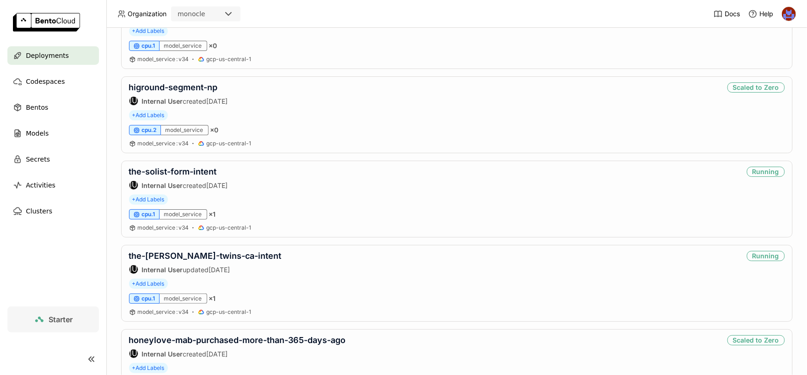
scroll to position [1490, 0]
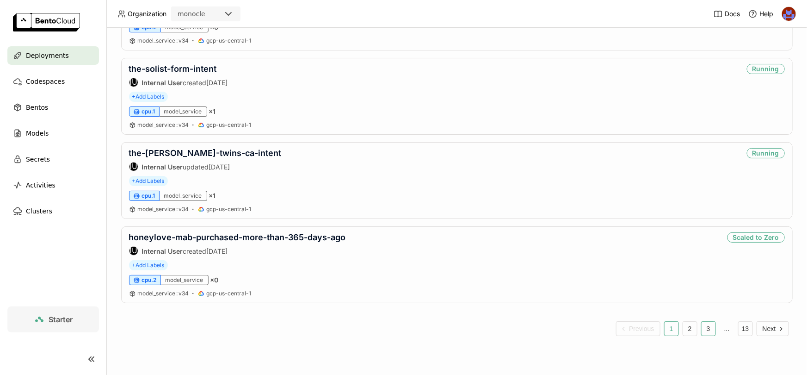
click at [704, 327] on button "3" at bounding box center [708, 328] width 15 height 15
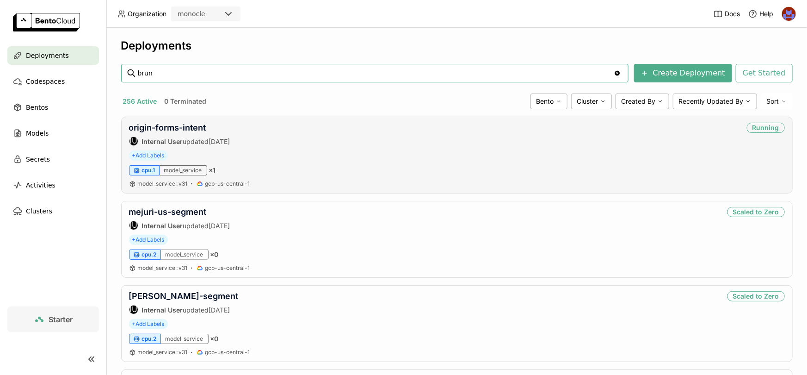
type input "brunt"
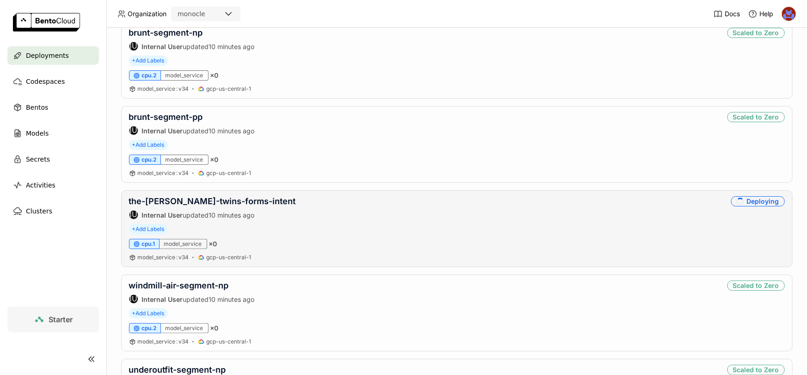
scroll to position [100, 0]
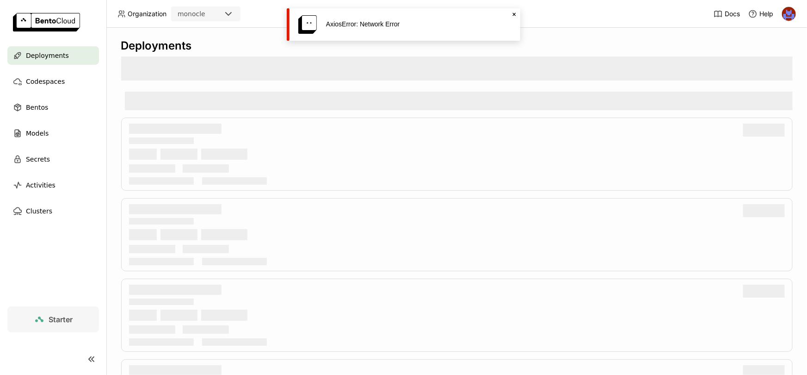
click at [512, 14] on icon "Close" at bounding box center [514, 14] width 7 height 7
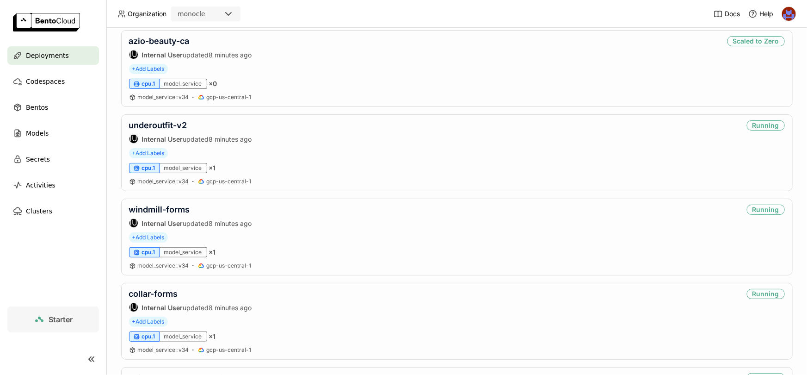
scroll to position [267, 0]
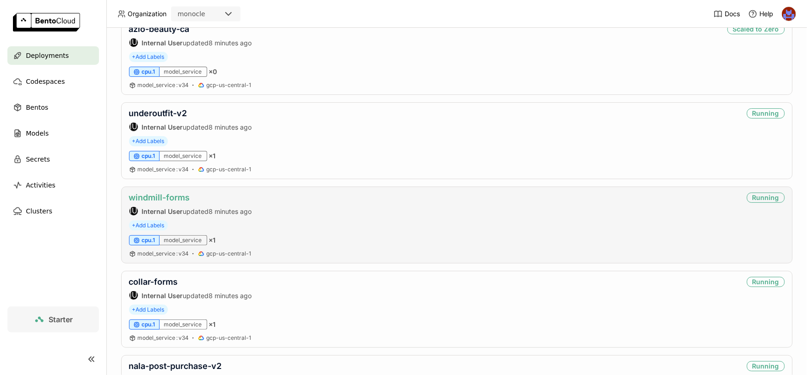
click at [176, 193] on link "windmill-forms" at bounding box center [159, 197] width 61 height 10
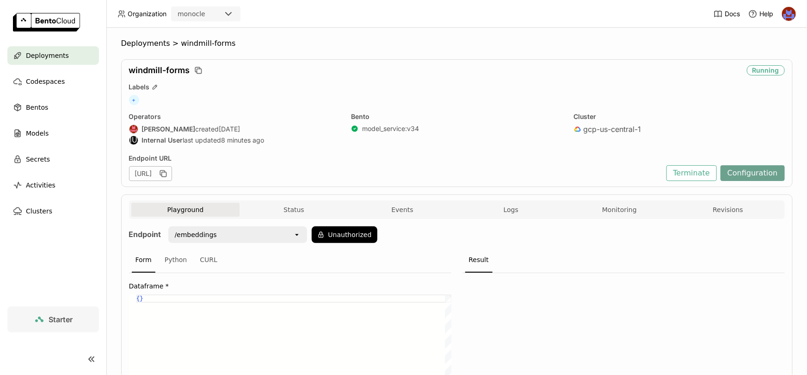
click at [774, 165] on div "Configuration" at bounding box center [753, 173] width 64 height 16
click at [771, 169] on button "Configuration" at bounding box center [753, 173] width 64 height 16
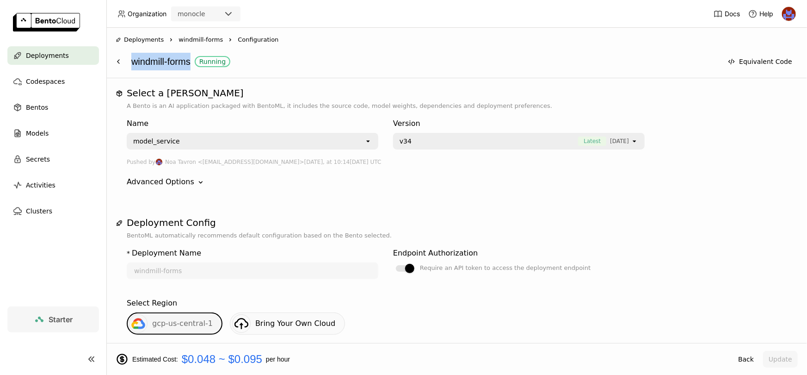
drag, startPoint x: 194, startPoint y: 61, endPoint x: 131, endPoint y: 61, distance: 62.9
click at [131, 61] on div "windmill-forms Running" at bounding box center [424, 62] width 586 height 18
copy div "windmill-forms"
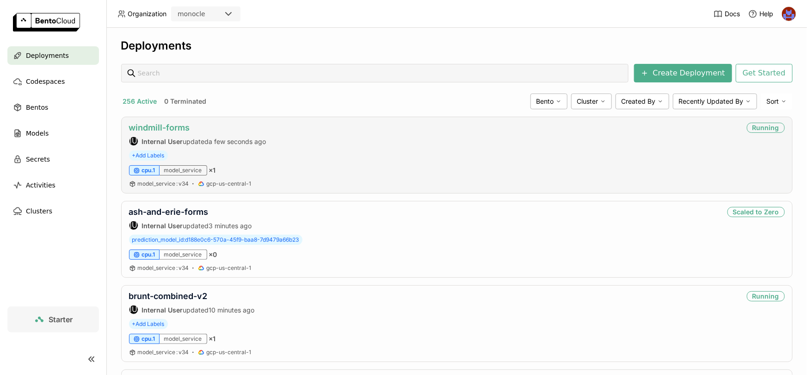
click at [168, 126] on link "windmill-forms" at bounding box center [159, 128] width 61 height 10
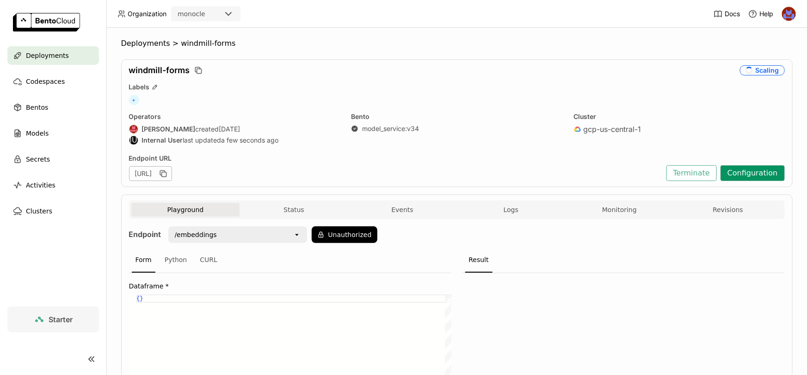
click at [763, 171] on button "Configuration" at bounding box center [753, 173] width 64 height 16
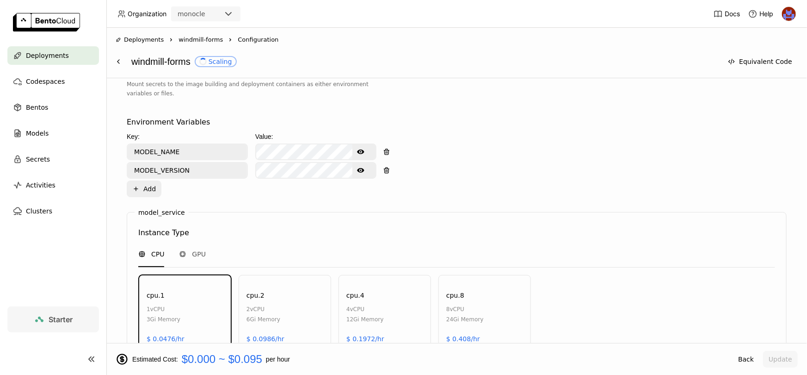
scroll to position [516, 0]
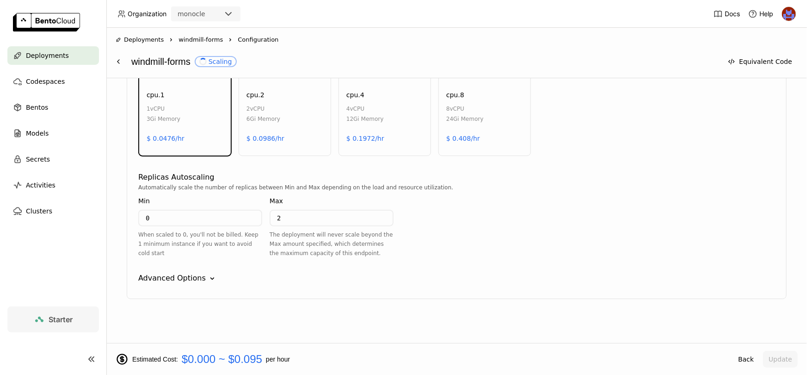
click at [182, 272] on div "Advanced Options" at bounding box center [172, 277] width 68 height 11
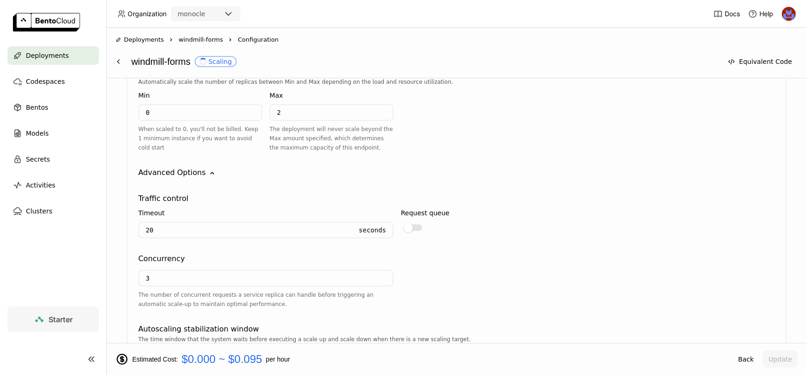
scroll to position [646, 0]
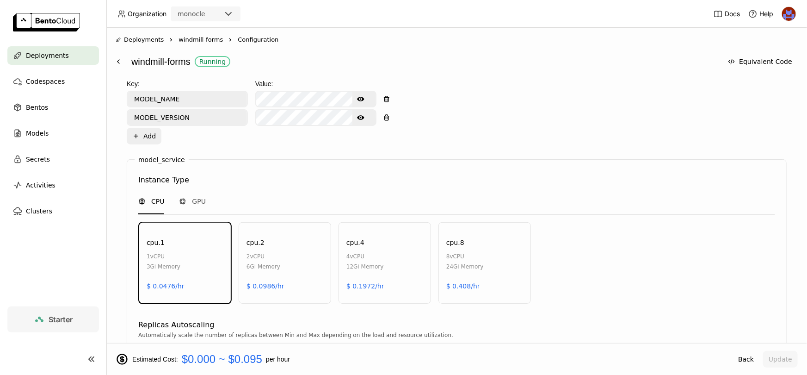
scroll to position [174, 0]
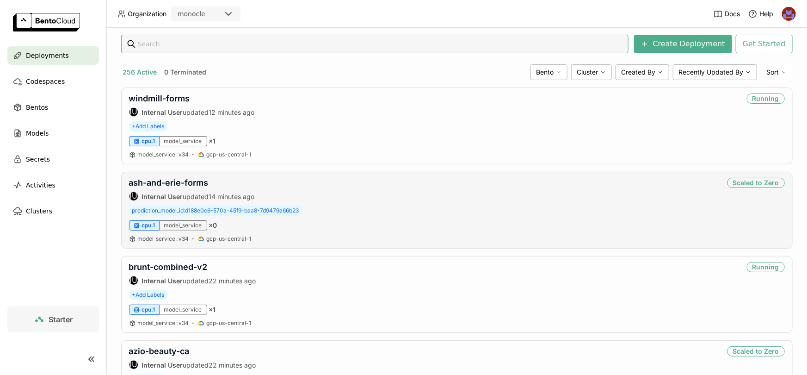
scroll to position [28, 0]
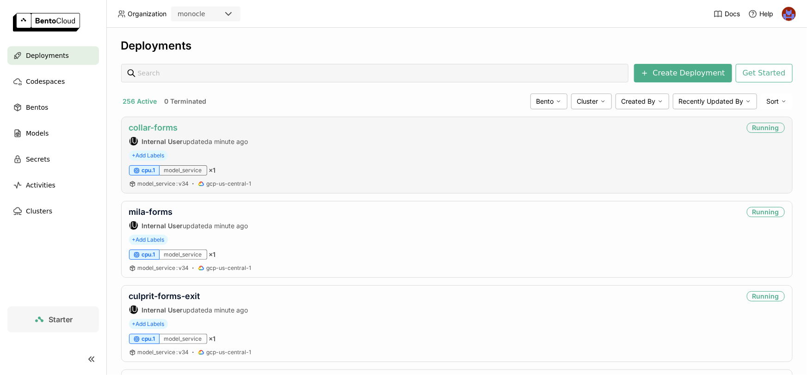
click at [170, 124] on link "collar-forms" at bounding box center [153, 128] width 49 height 10
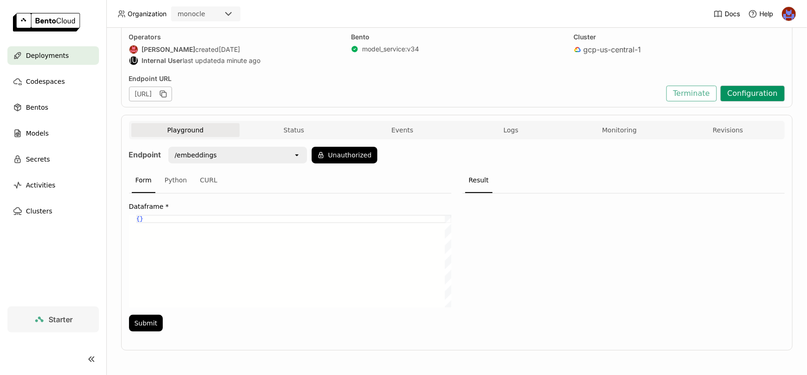
click at [759, 94] on button "Configuration" at bounding box center [753, 94] width 64 height 16
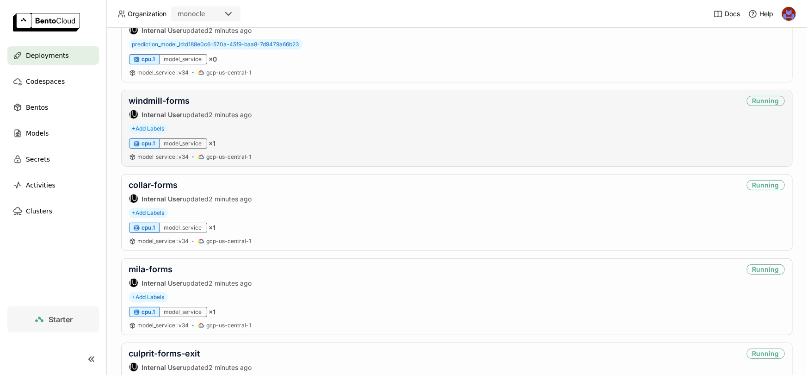
scroll to position [130, 0]
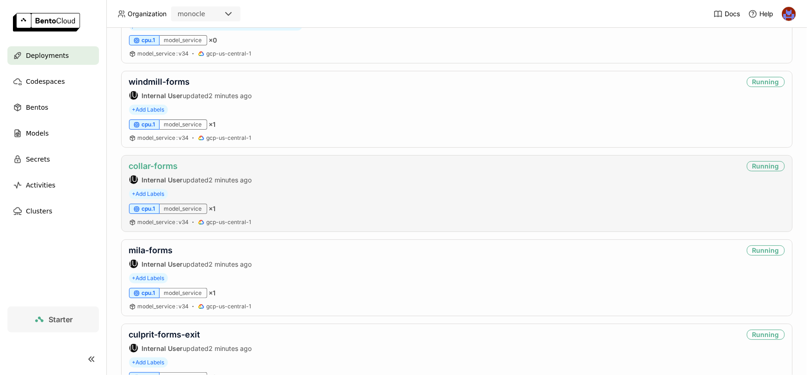
click at [170, 165] on link "collar-forms" at bounding box center [153, 166] width 49 height 10
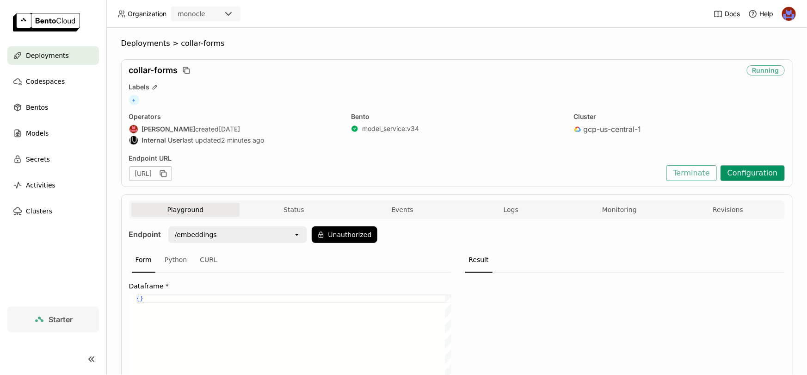
click at [753, 172] on button "Configuration" at bounding box center [753, 173] width 64 height 16
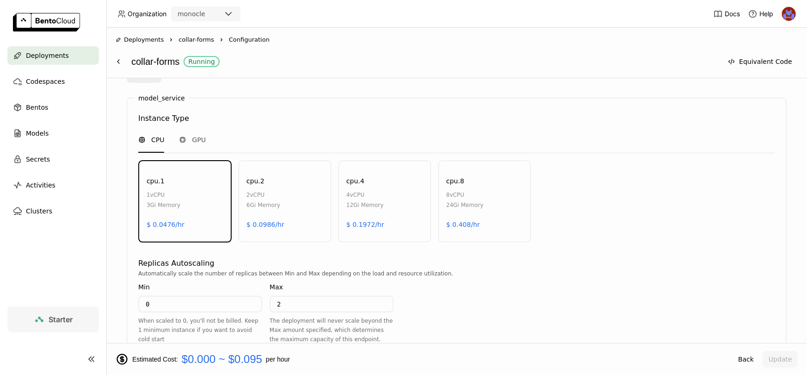
scroll to position [516, 0]
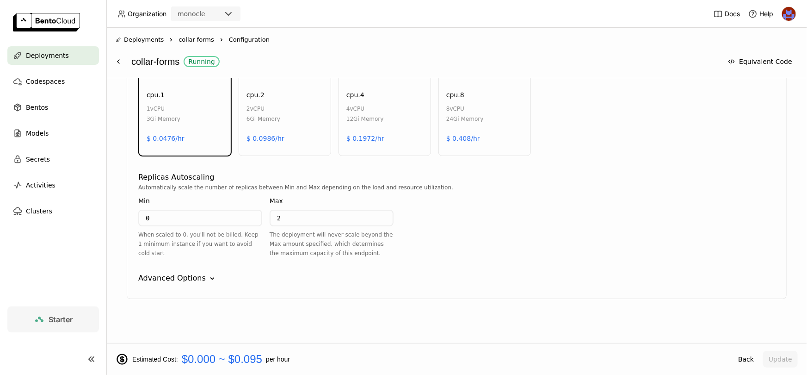
click at [188, 278] on div "Advanced Options" at bounding box center [172, 277] width 68 height 11
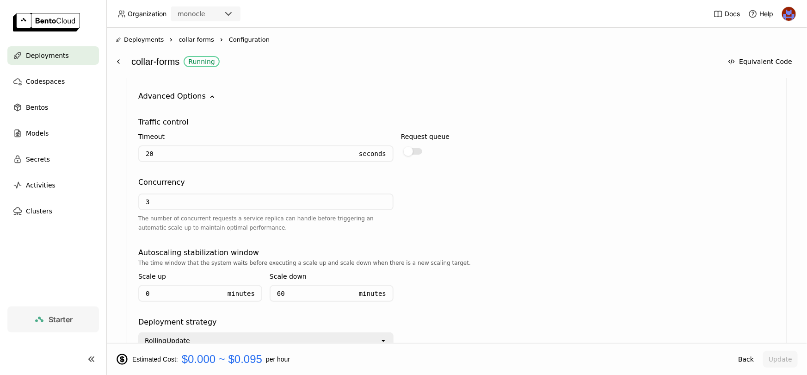
scroll to position [763, 0]
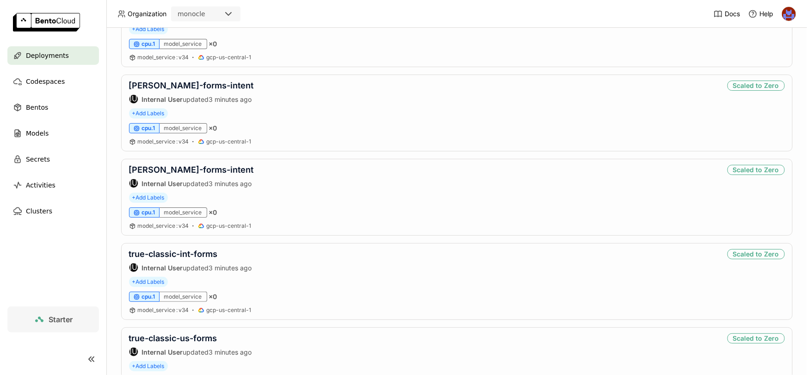
scroll to position [1490, 0]
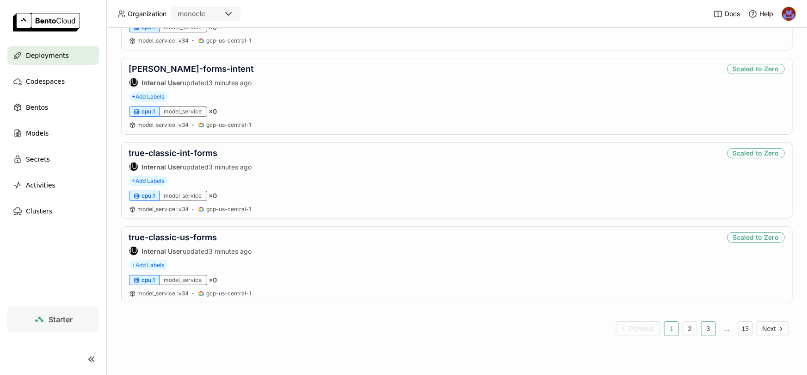
click at [712, 325] on button "3" at bounding box center [708, 328] width 15 height 15
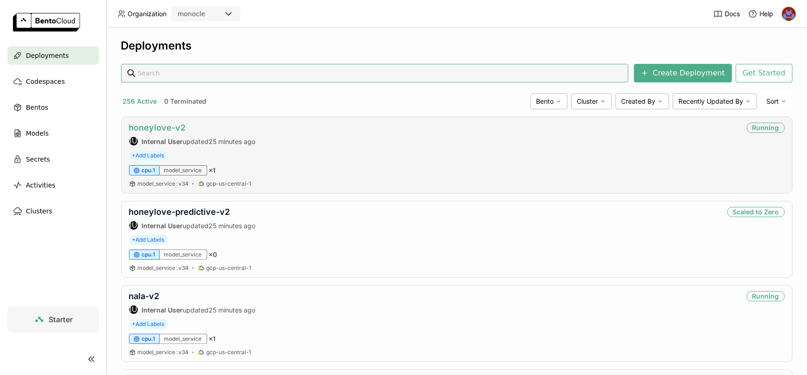
click at [171, 127] on link "honeylove-v2" at bounding box center [157, 128] width 57 height 10
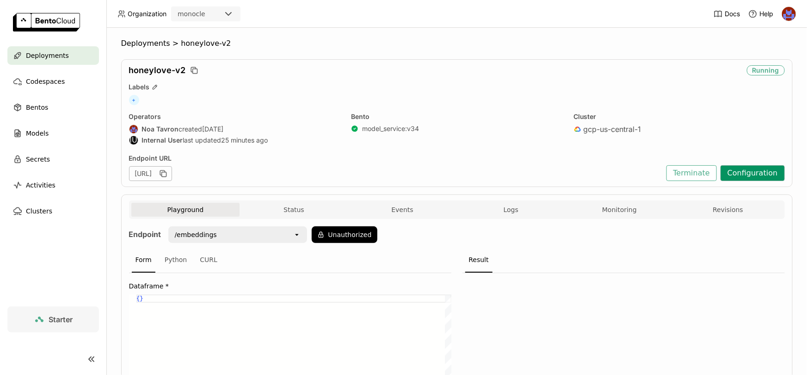
click at [763, 174] on button "Configuration" at bounding box center [753, 173] width 64 height 16
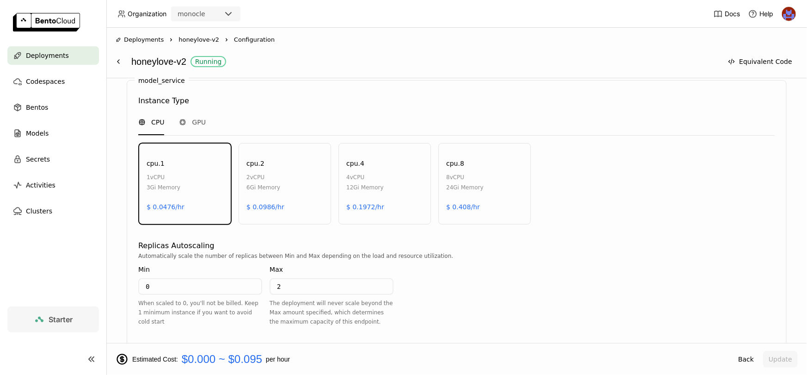
scroll to position [516, 0]
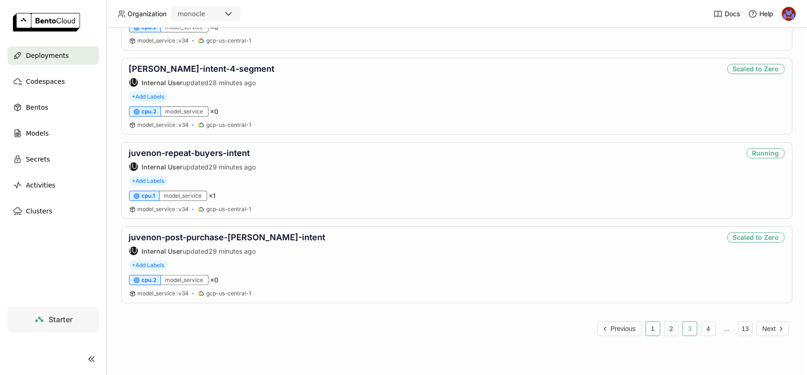
click at [650, 325] on button "1" at bounding box center [653, 328] width 15 height 15
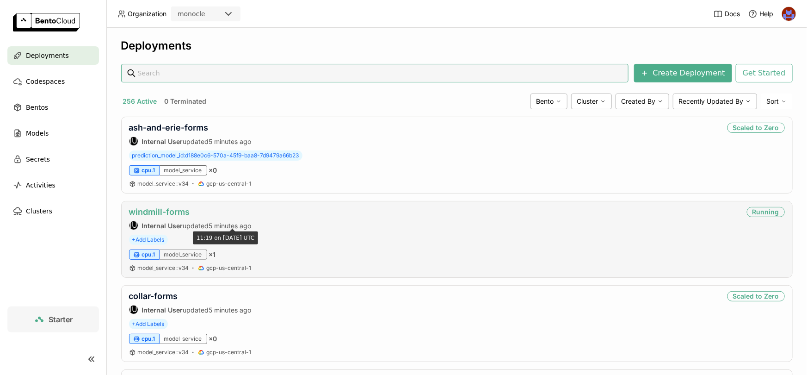
click at [175, 215] on link "windmill-forms" at bounding box center [159, 212] width 61 height 10
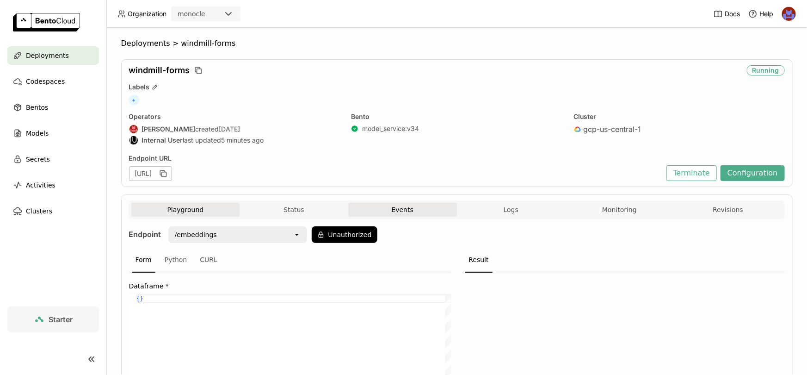
click at [410, 209] on button "Events" at bounding box center [402, 210] width 109 height 14
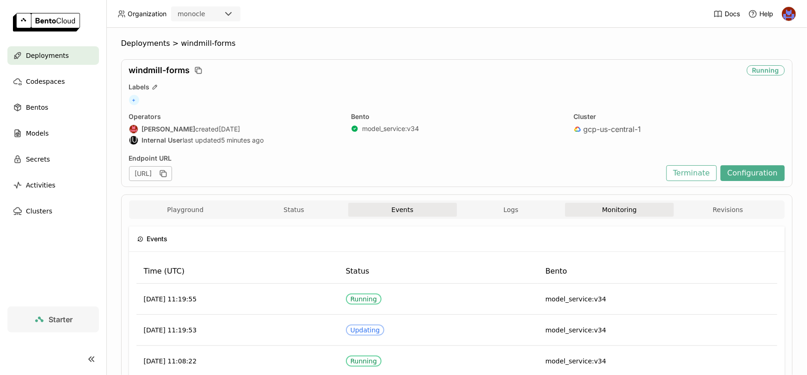
click at [597, 210] on button "Monitoring" at bounding box center [619, 210] width 109 height 14
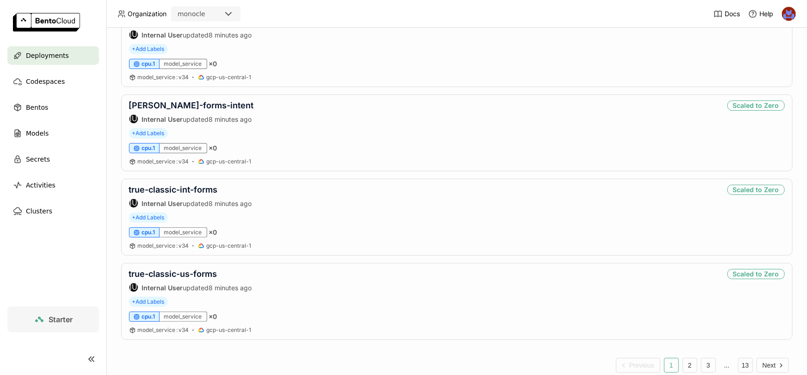
scroll to position [1490, 0]
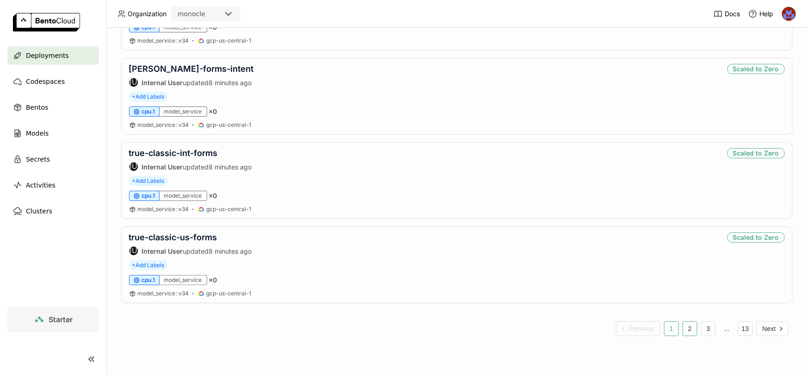
click at [686, 331] on button "2" at bounding box center [690, 328] width 15 height 15
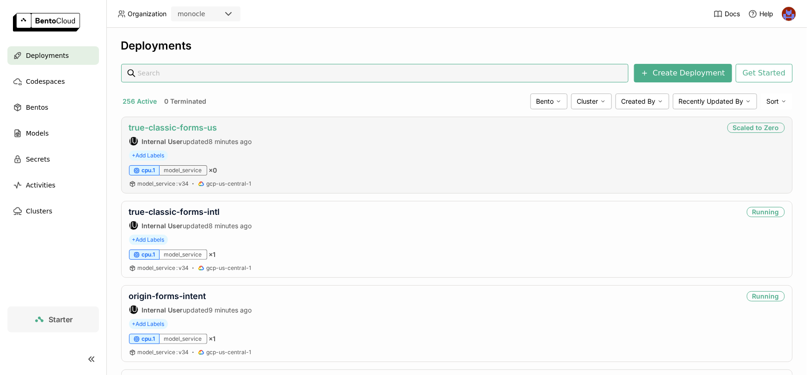
click at [195, 129] on link "true-classic-forms-us" at bounding box center [173, 128] width 88 height 10
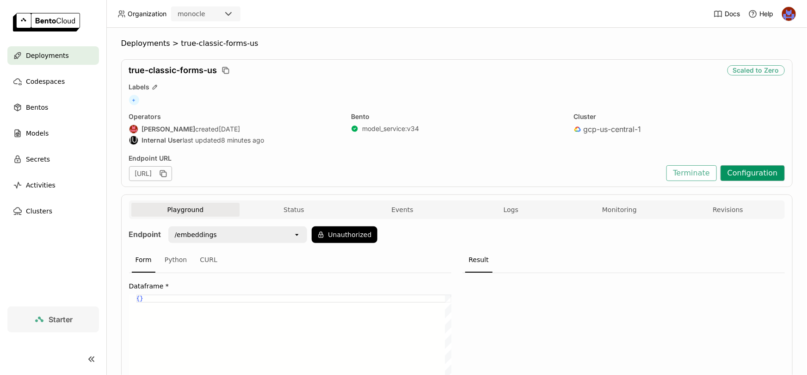
click at [750, 168] on button "Configuration" at bounding box center [753, 173] width 64 height 16
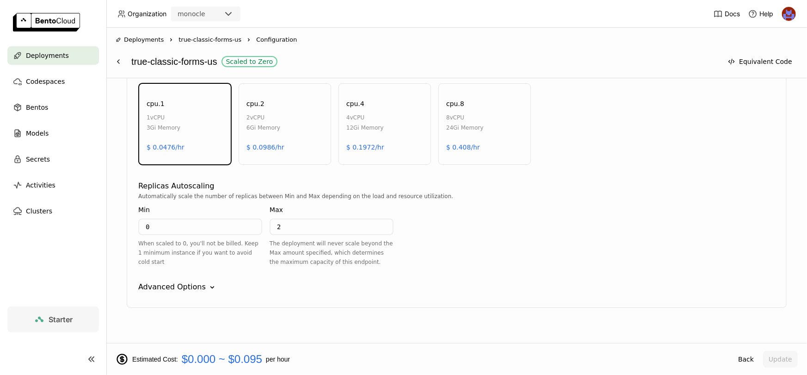
scroll to position [516, 0]
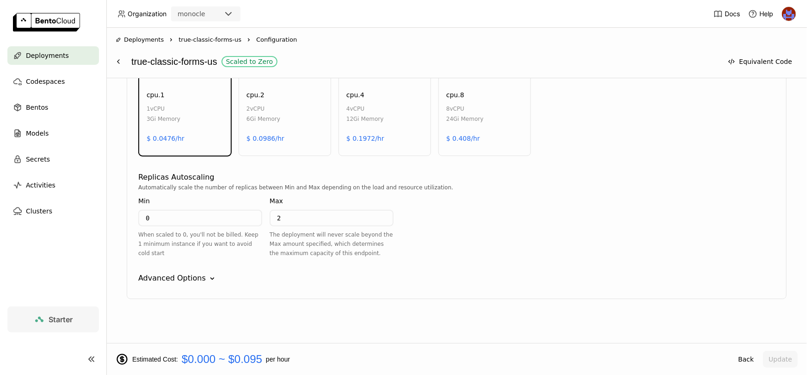
click at [208, 281] on icon "Down" at bounding box center [212, 278] width 9 height 9
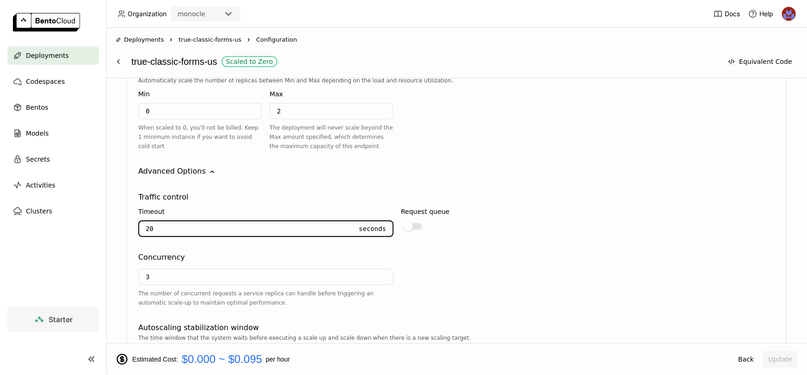
click at [178, 223] on input "20" at bounding box center [245, 228] width 213 height 15
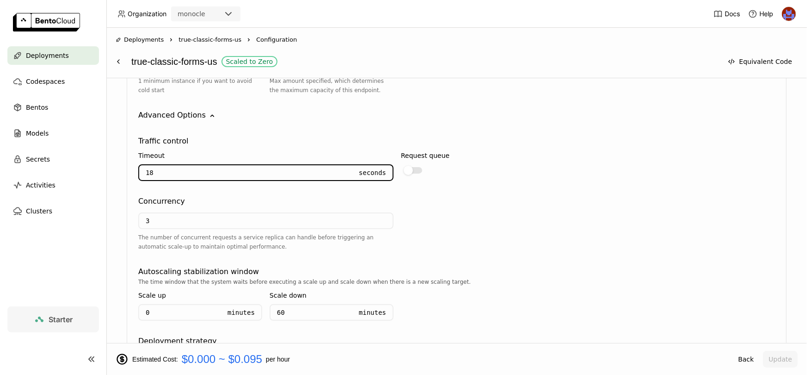
scroll to position [676, 0]
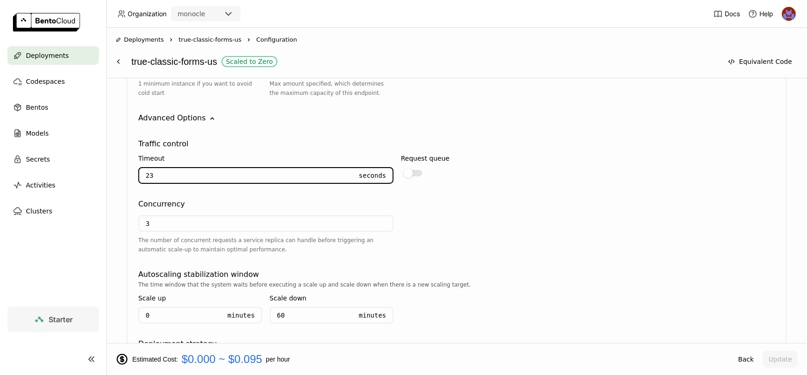
type input "24"
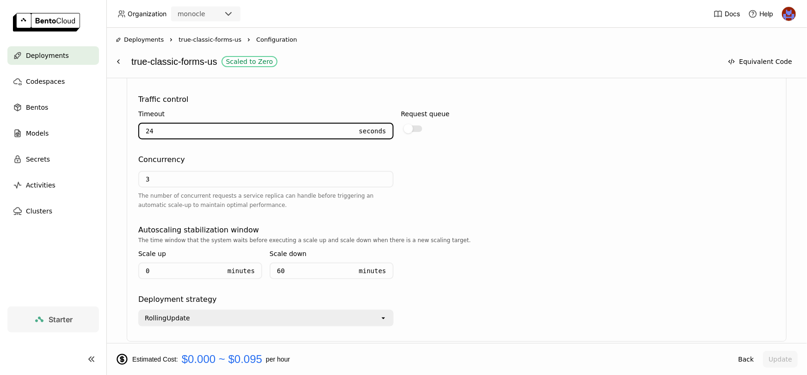
scroll to position [751, 0]
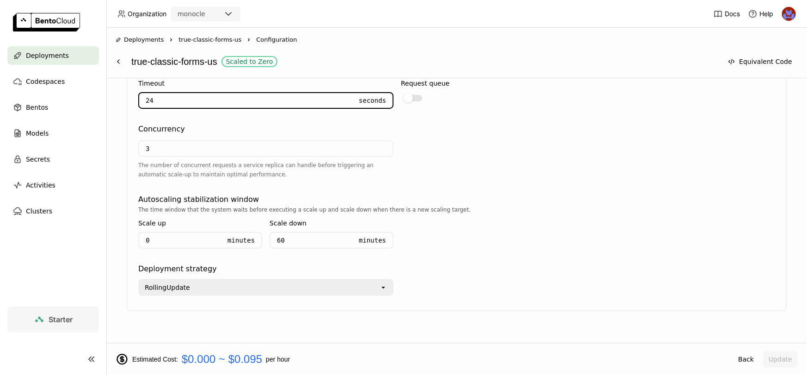
click at [157, 236] on input "0" at bounding box center [180, 240] width 82 height 15
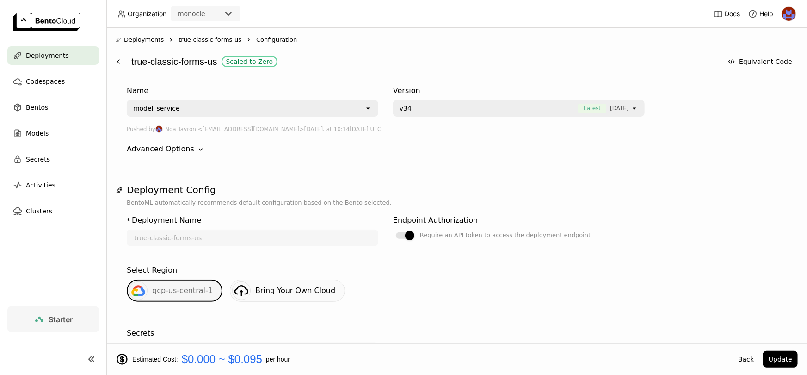
scroll to position [0, 0]
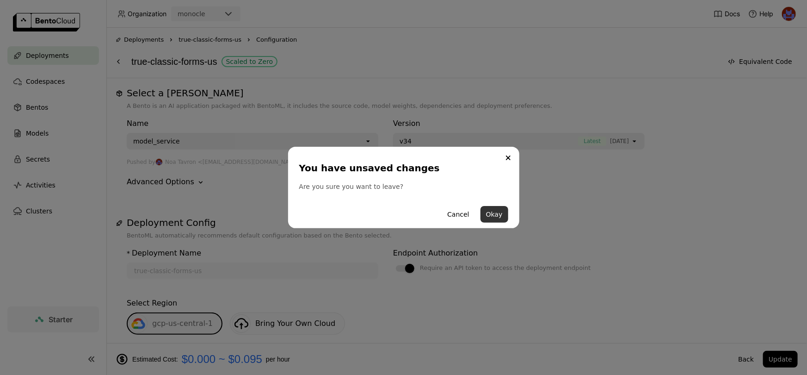
click at [498, 208] on button "Okay" at bounding box center [495, 214] width 28 height 17
